Goal: Find specific page/section: Find specific page/section

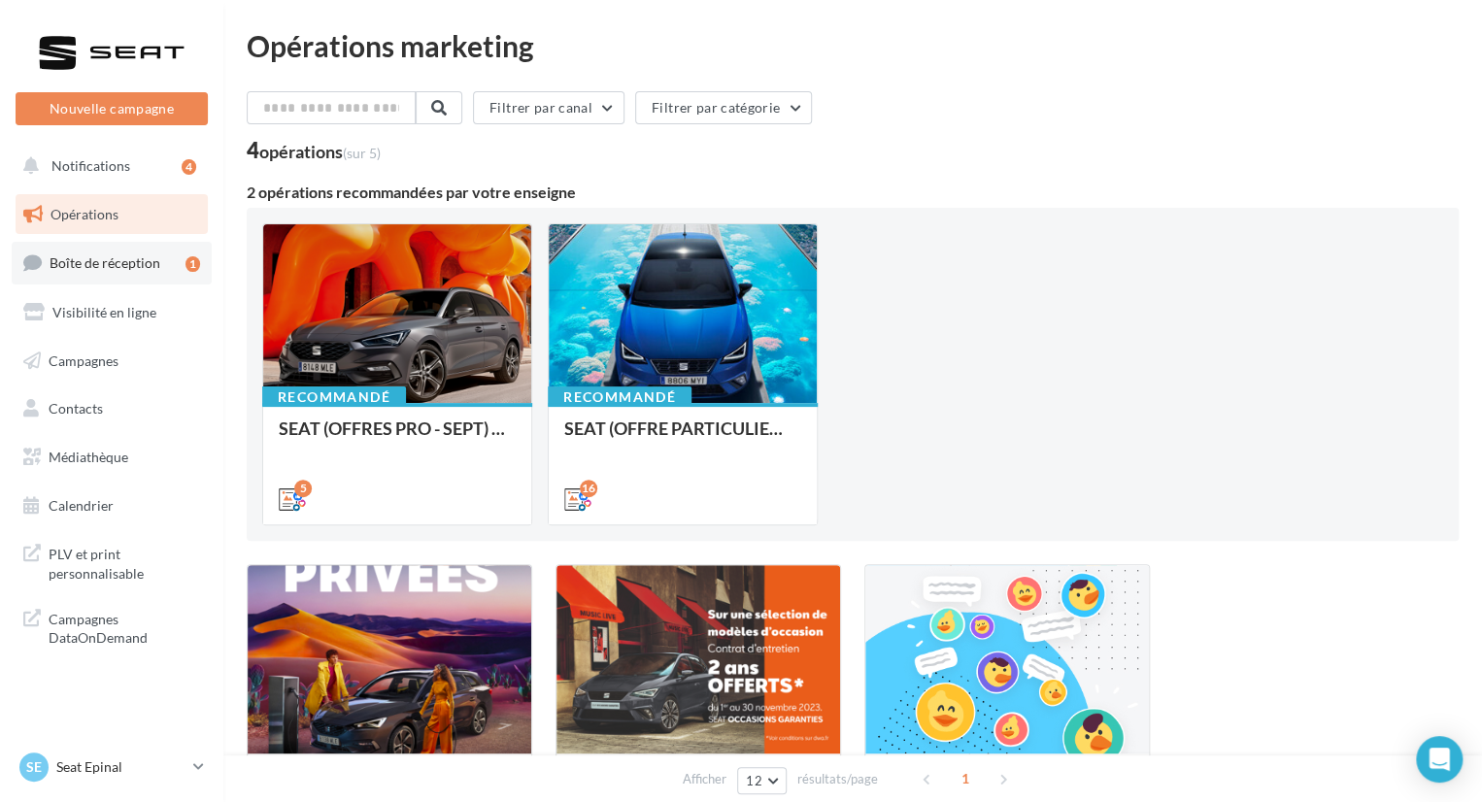
click at [190, 271] on div "1" at bounding box center [193, 263] width 15 height 19
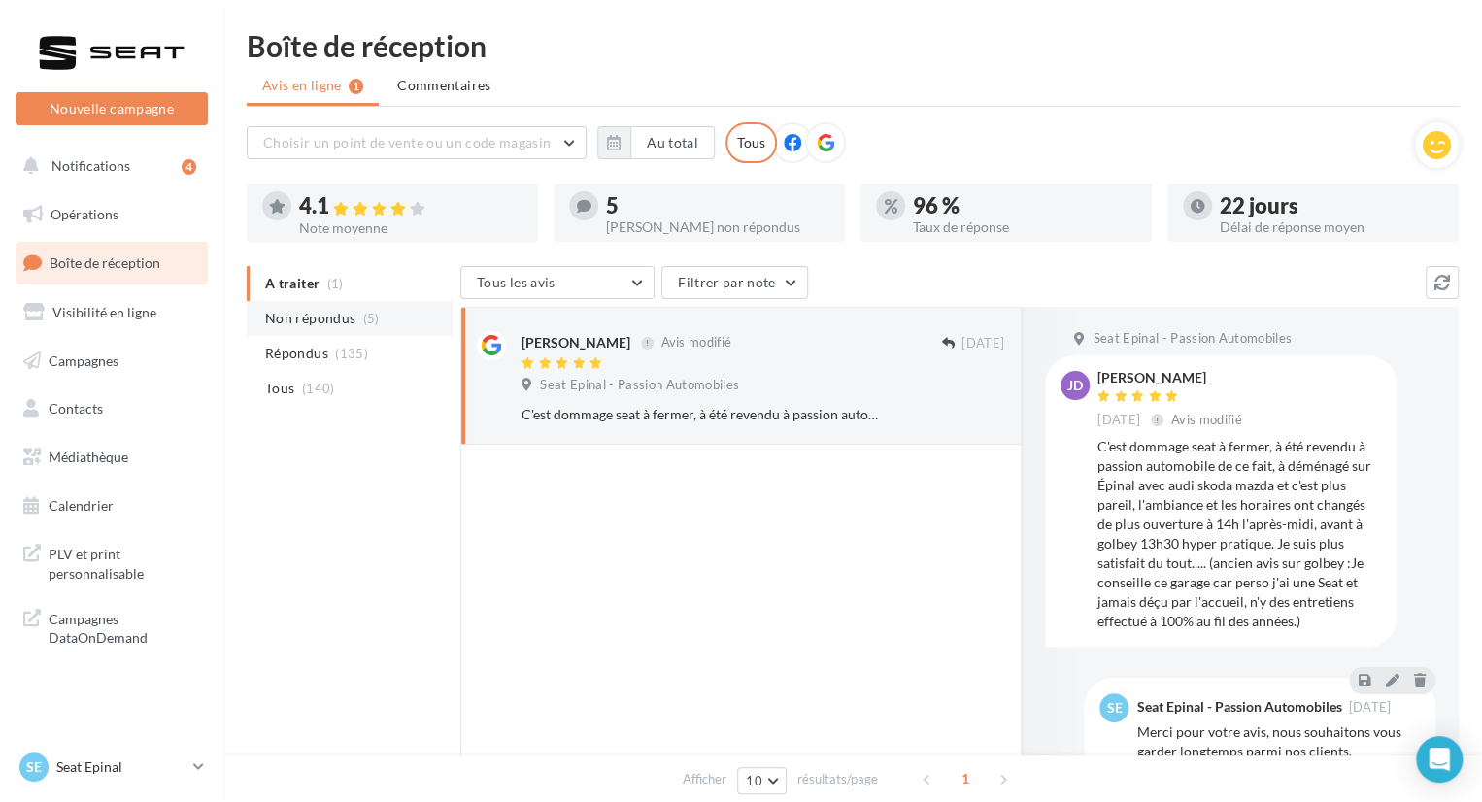
click at [295, 321] on span "Non répondus" at bounding box center [310, 318] width 90 height 19
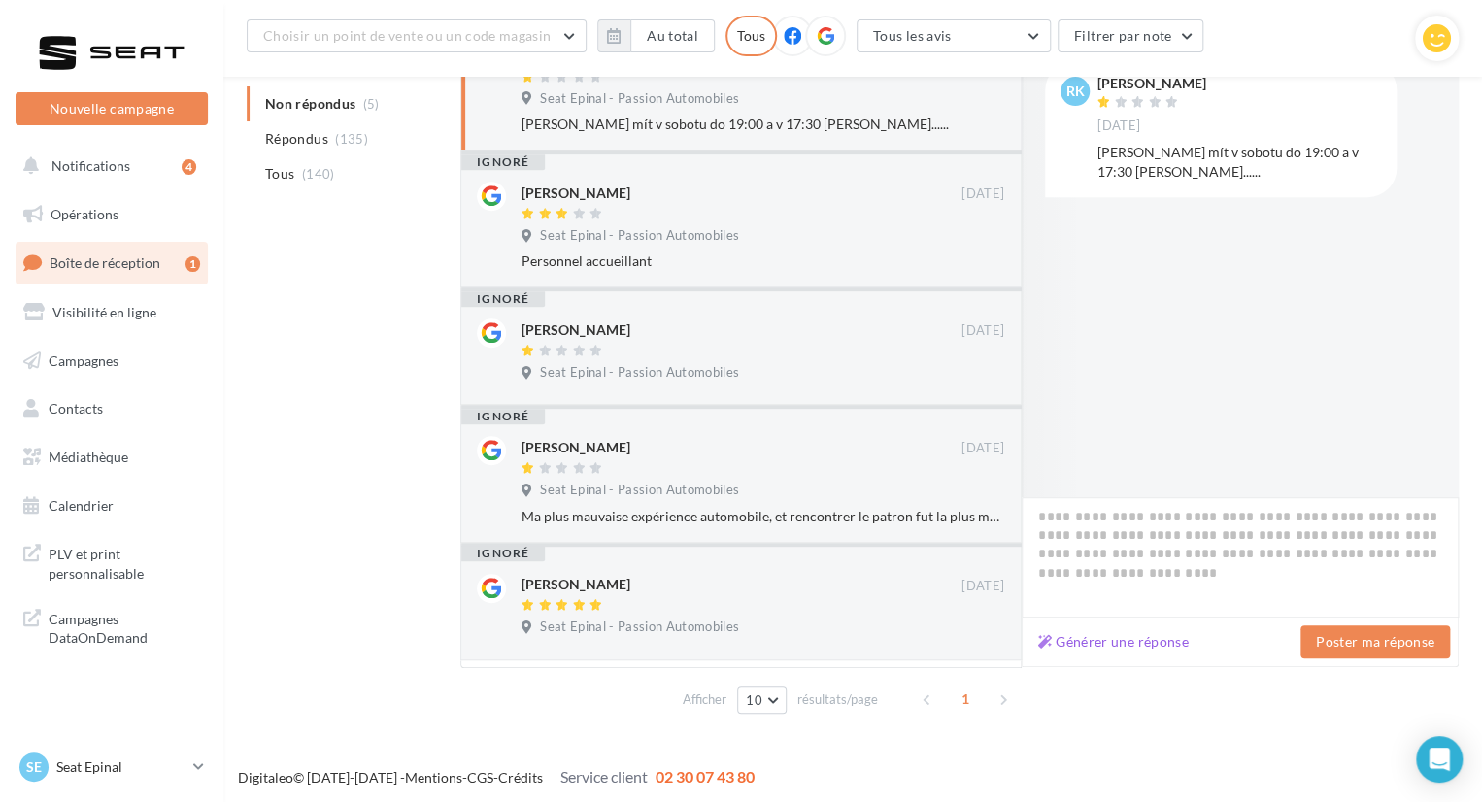
scroll to position [311, 0]
click at [67, 765] on p "Seat Epinal" at bounding box center [120, 767] width 129 height 19
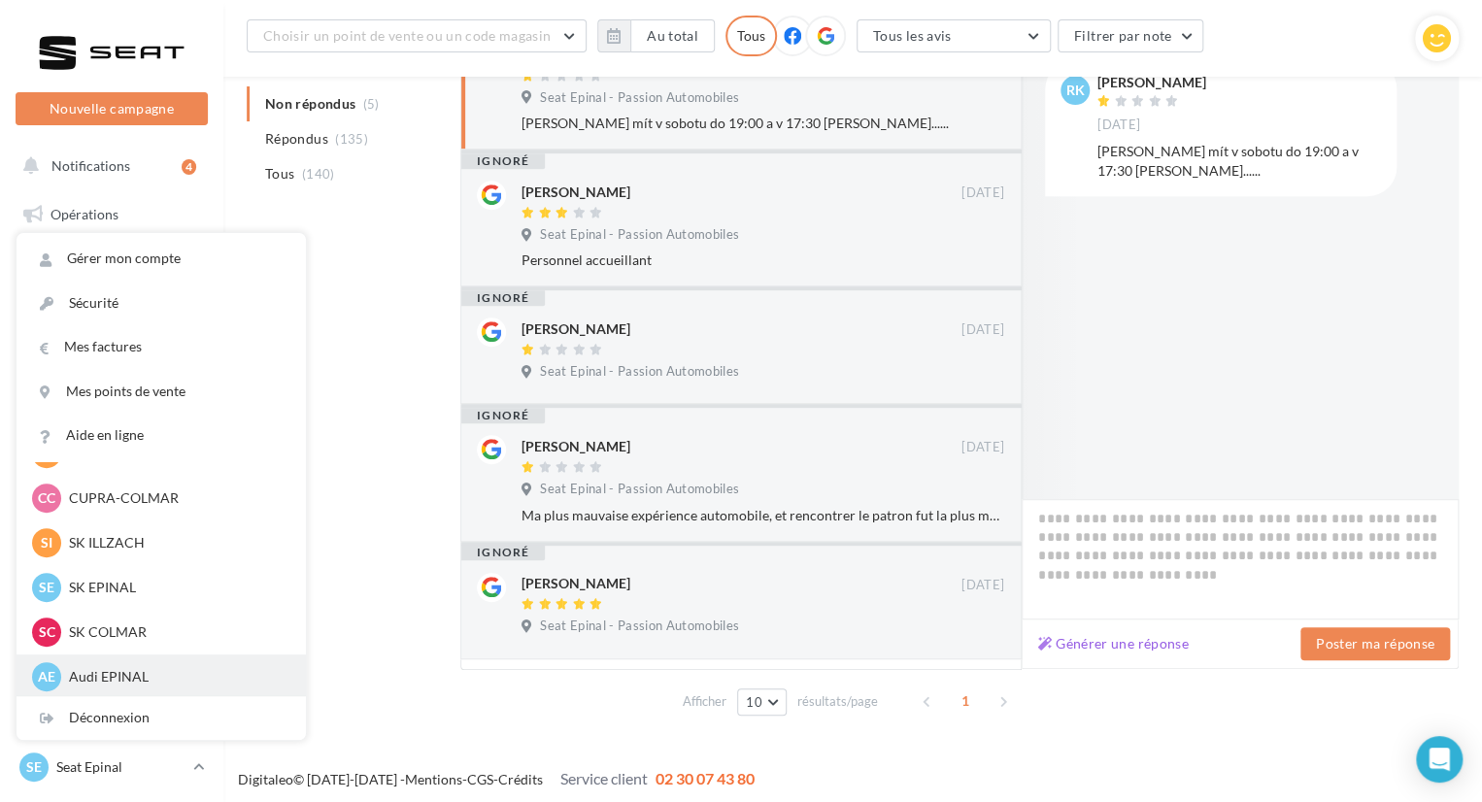
scroll to position [194, 0]
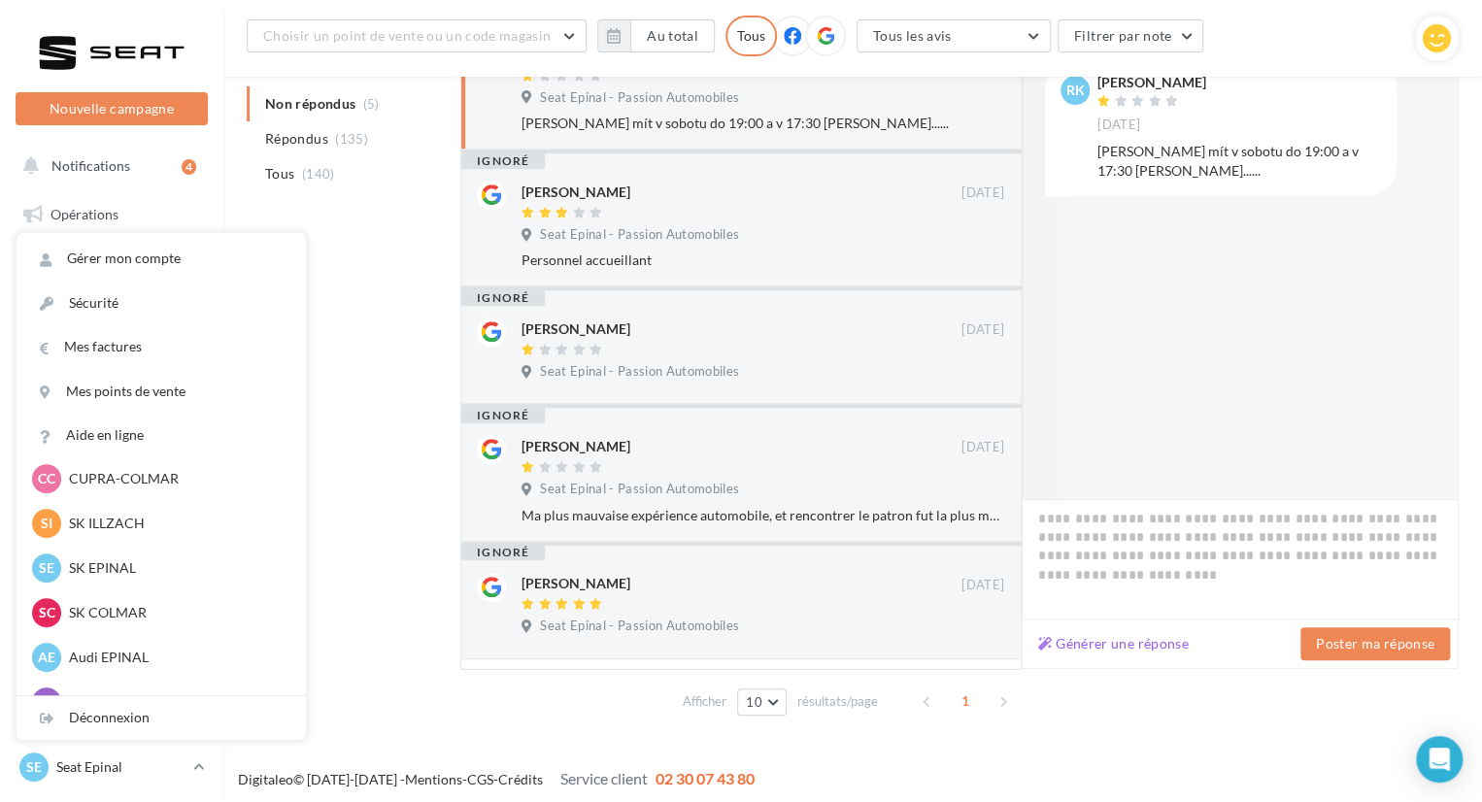
click at [429, 691] on div "Afficher 10 5 10 25 50 résultats/page 1" at bounding box center [853, 701] width 1212 height 47
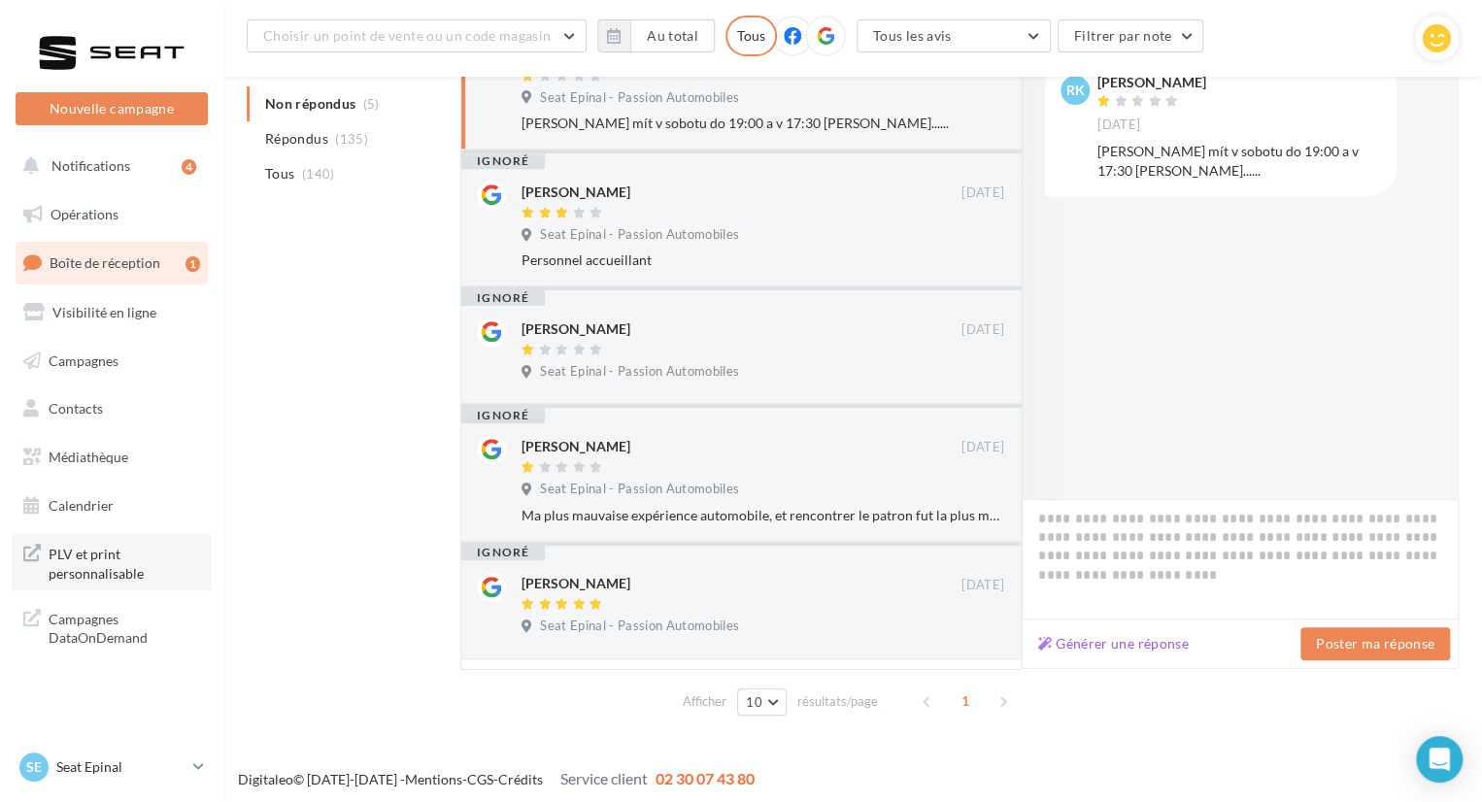
click at [130, 572] on span "PLV et print personnalisable" at bounding box center [125, 562] width 152 height 42
click at [92, 556] on span "PLV et print personnalisable" at bounding box center [125, 562] width 152 height 42
